Goal: Find specific page/section: Find specific page/section

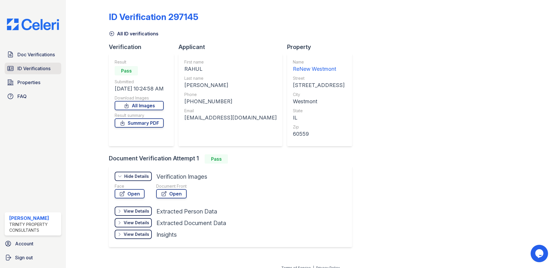
click at [25, 69] on span "ID Verifications" at bounding box center [33, 68] width 33 height 7
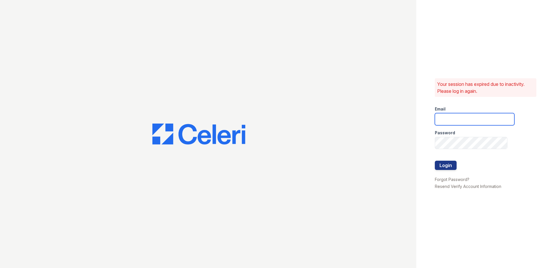
type input "kpartee@trinity-pm.com"
click at [450, 165] on button "Login" at bounding box center [446, 165] width 22 height 9
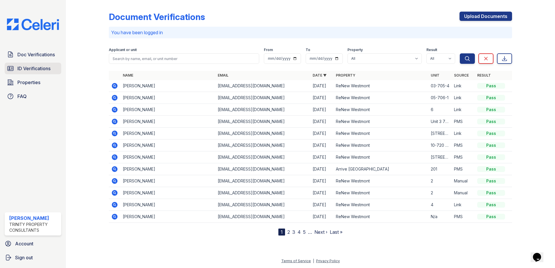
click at [35, 70] on span "ID Verifications" at bounding box center [33, 68] width 33 height 7
